Goal: Information Seeking & Learning: Learn about a topic

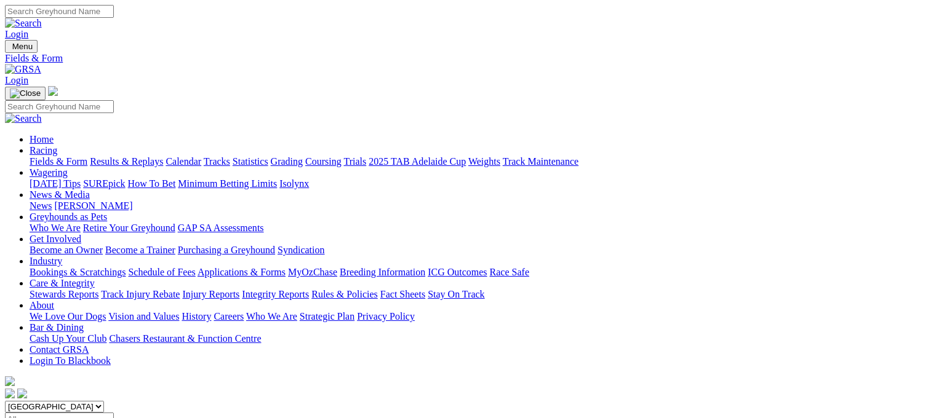
click at [162, 156] on link "Results & Replays" at bounding box center [126, 161] width 73 height 10
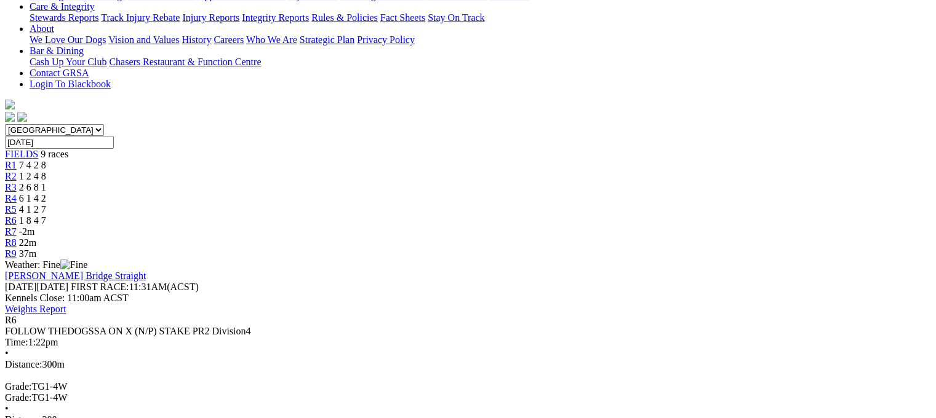
scroll to position [219, 0]
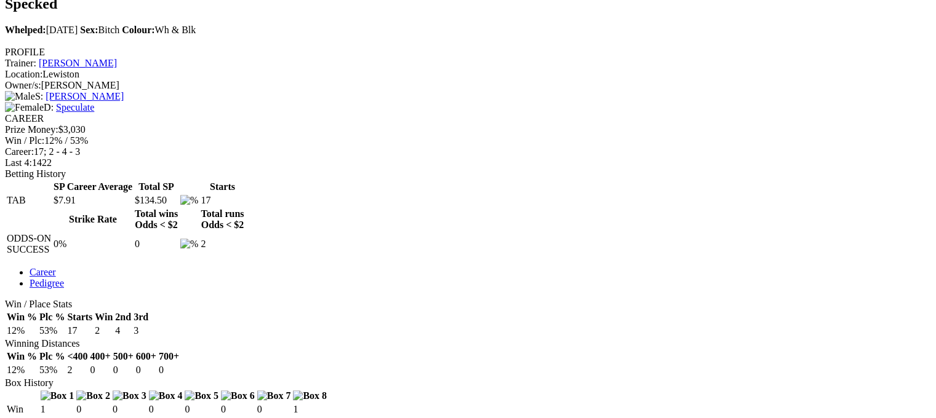
scroll to position [427, 0]
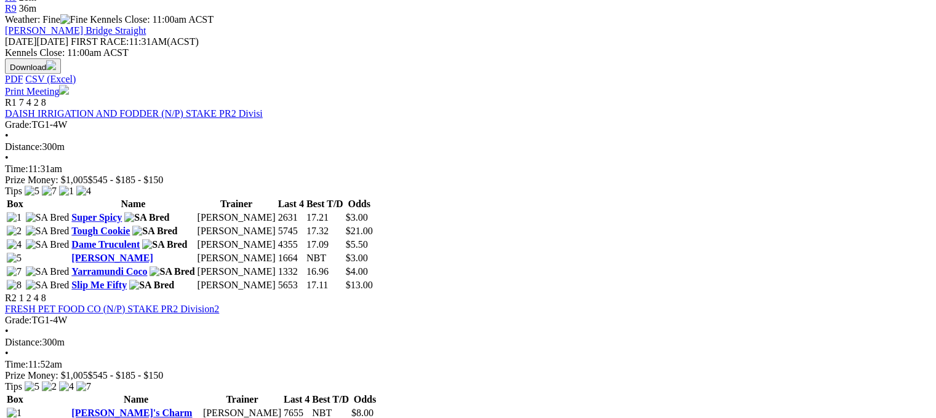
scroll to position [559, 0]
